Goal: Contribute content

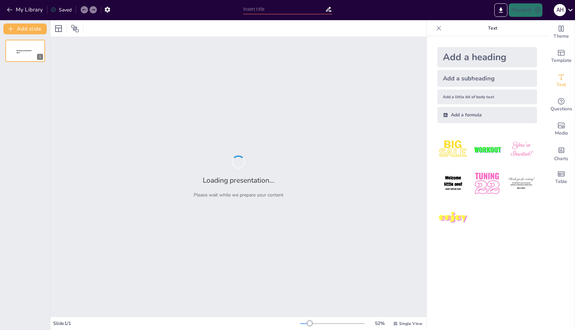
type input "Grupo [DEMOGRAPHIC_DATA] soy el Buen Pastor - Yo soy la Puerta"
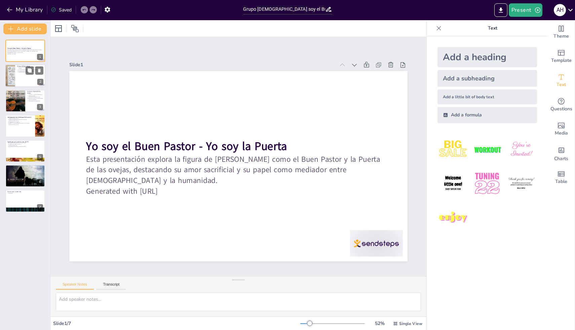
click at [22, 76] on div at bounding box center [25, 76] width 40 height 23
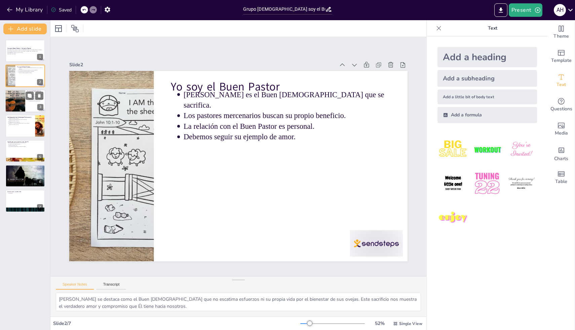
click at [19, 100] on div at bounding box center [15, 101] width 40 height 23
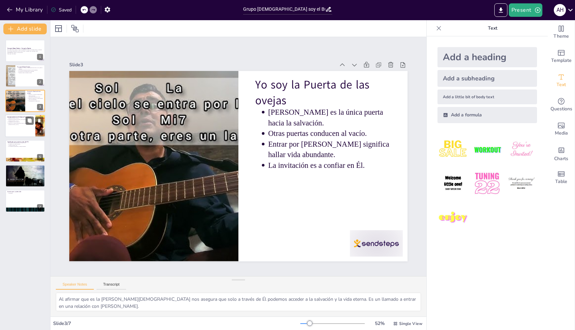
click at [17, 135] on div at bounding box center [25, 125] width 40 height 23
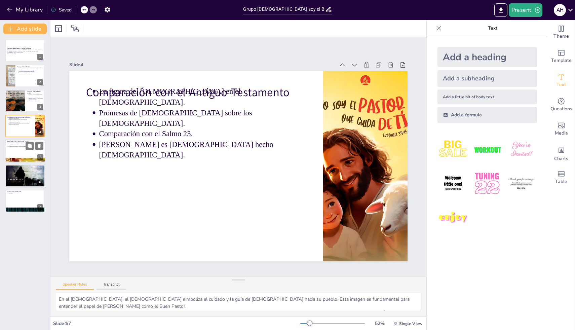
click at [14, 144] on p "Llamados a ser buenos pastores." at bounding box center [25, 143] width 35 height 1
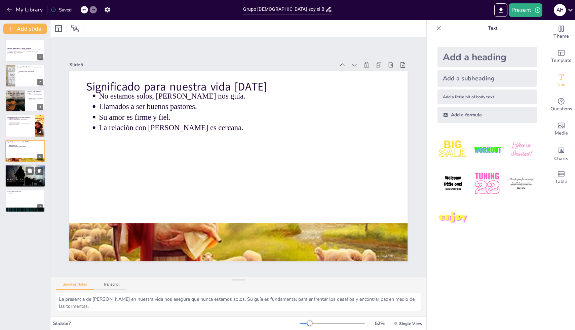
click at [19, 179] on div at bounding box center [25, 176] width 40 height 24
type textarea "La aplicación de las enseñanzas de [PERSON_NAME] se manifiesta en nuestra capac…"
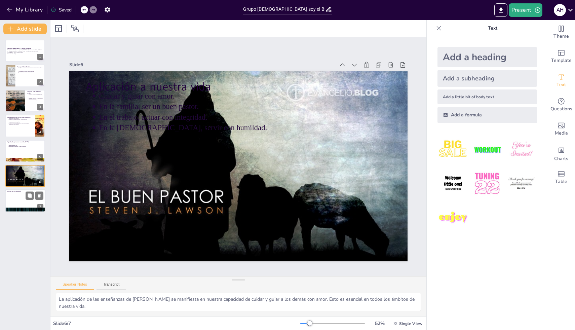
click at [20, 206] on div at bounding box center [25, 201] width 40 height 23
